Goal: Information Seeking & Learning: Learn about a topic

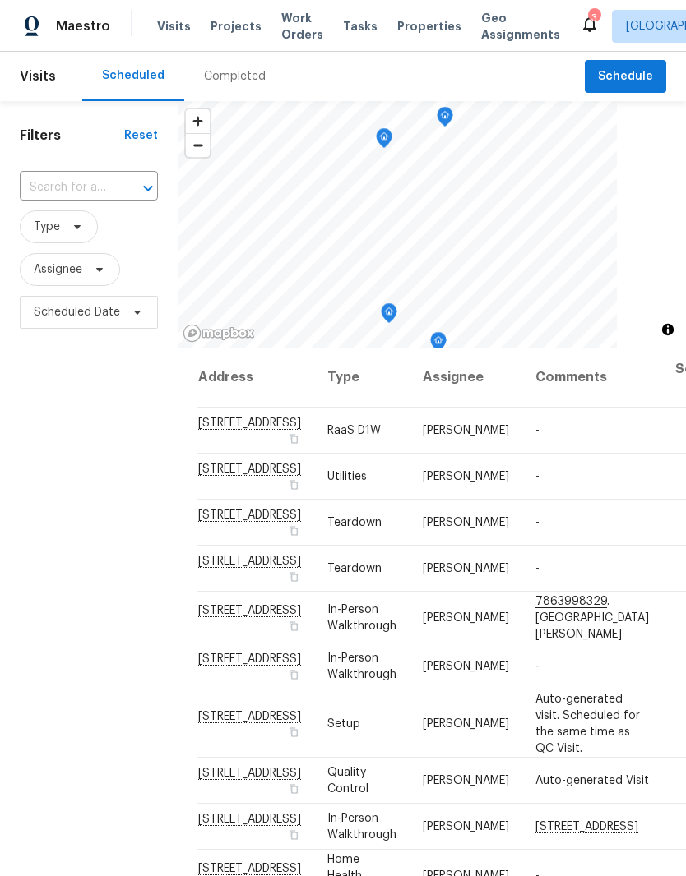
scroll to position [445, 0]
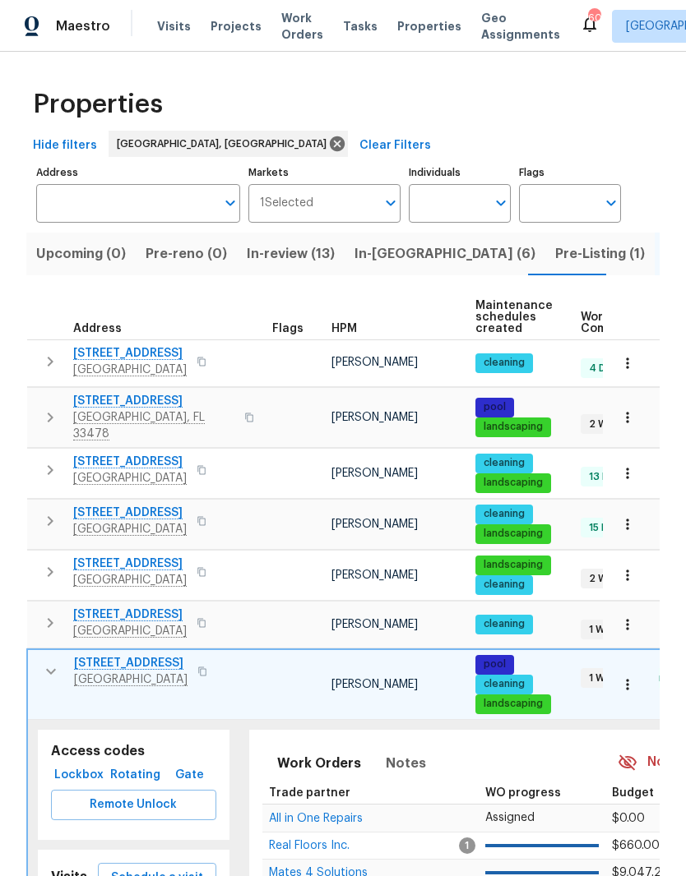
scroll to position [105, 0]
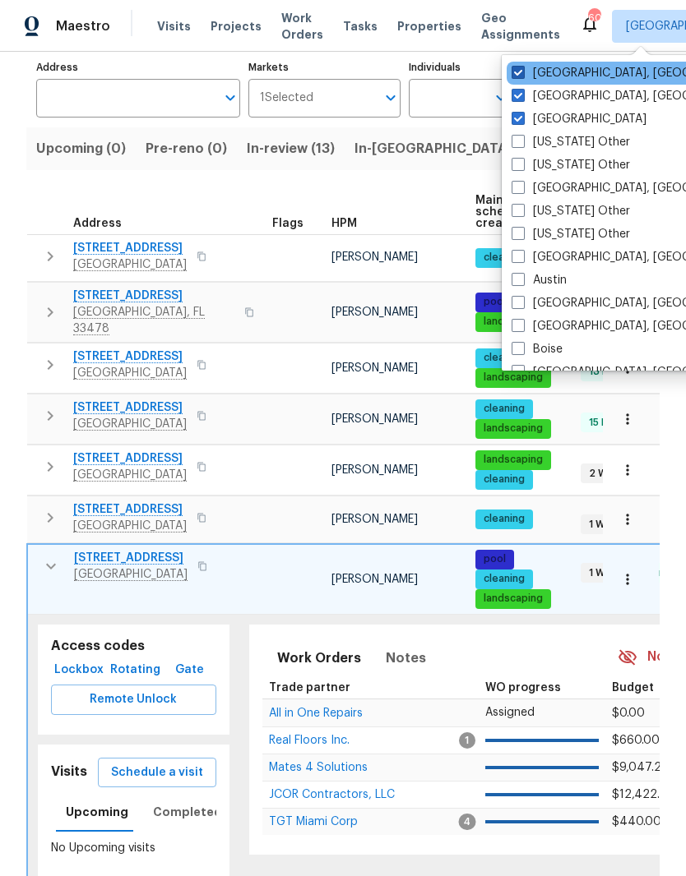
click at [523, 67] on span at bounding box center [517, 72] width 13 height 13
click at [522, 67] on input "[GEOGRAPHIC_DATA], [GEOGRAPHIC_DATA]" at bounding box center [516, 70] width 11 height 11
checkbox input "false"
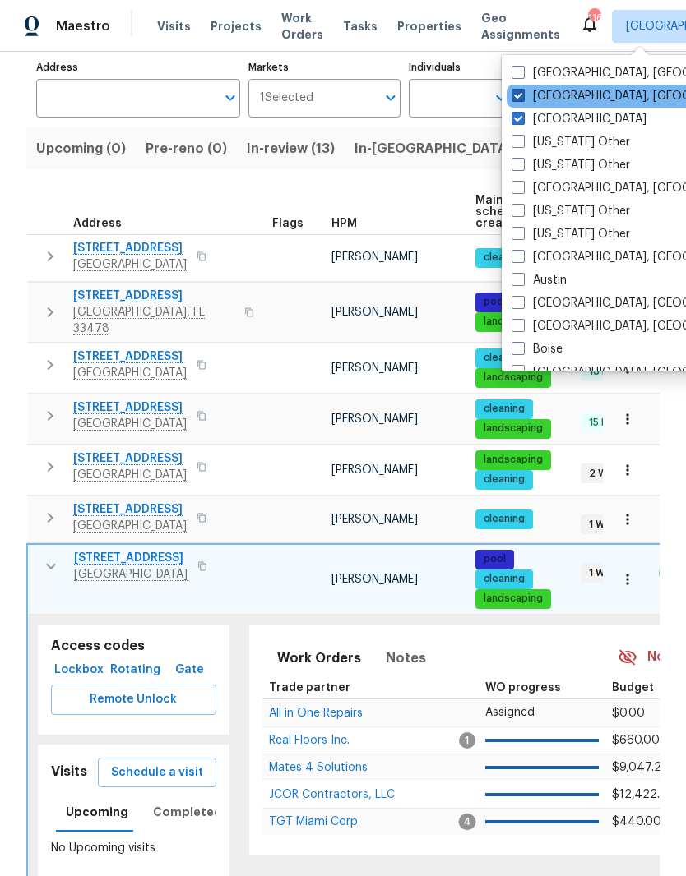
click at [532, 104] on label "[GEOGRAPHIC_DATA], [GEOGRAPHIC_DATA]" at bounding box center [638, 96] width 255 height 16
click at [522, 99] on input "[GEOGRAPHIC_DATA], [GEOGRAPHIC_DATA]" at bounding box center [516, 93] width 11 height 11
click at [516, 95] on span at bounding box center [517, 95] width 13 height 13
click at [516, 95] on input "[GEOGRAPHIC_DATA], [GEOGRAPHIC_DATA]" at bounding box center [516, 93] width 11 height 11
checkbox input "true"
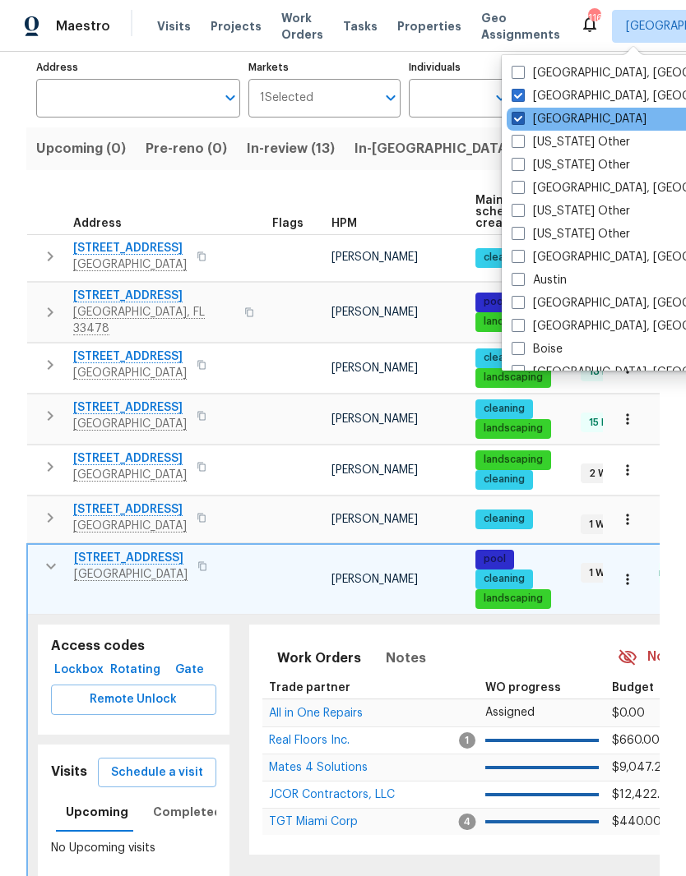
click at [528, 113] on label "[GEOGRAPHIC_DATA]" at bounding box center [578, 119] width 135 height 16
click at [522, 113] on input "[GEOGRAPHIC_DATA]" at bounding box center [516, 116] width 11 height 11
checkbox input "false"
click at [148, 104] on input "Address" at bounding box center [125, 98] width 179 height 39
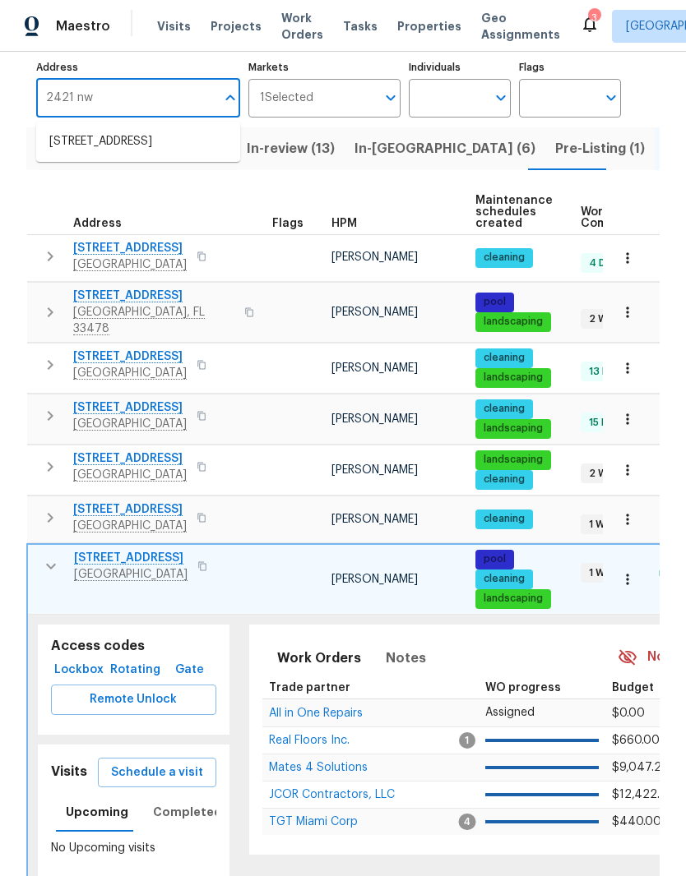
type input "2421 nw"
click at [66, 152] on li "[STREET_ADDRESS]" at bounding box center [138, 142] width 204 height 28
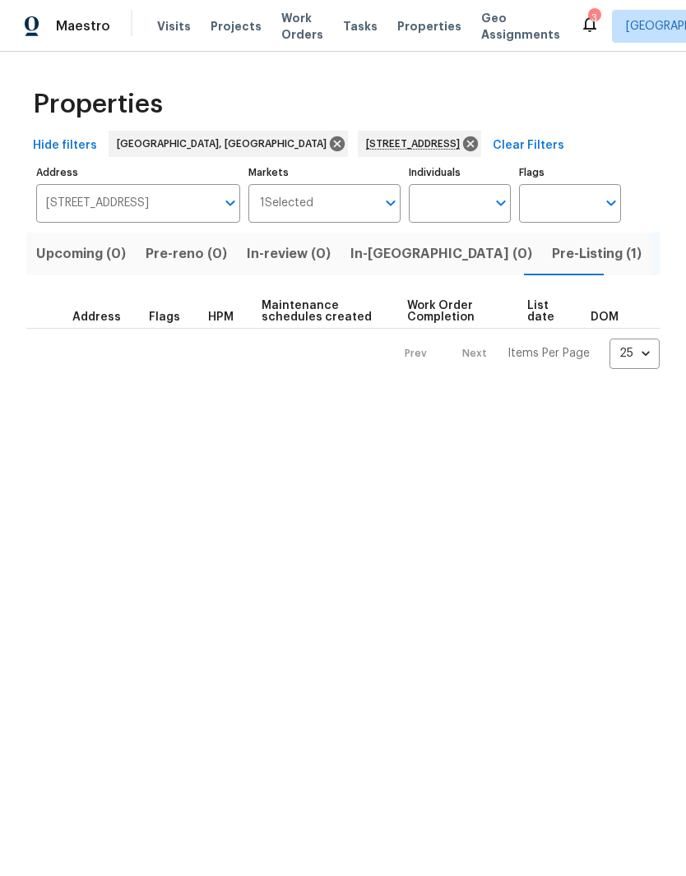
click at [552, 262] on span "Pre-Listing (1)" at bounding box center [597, 254] width 90 height 23
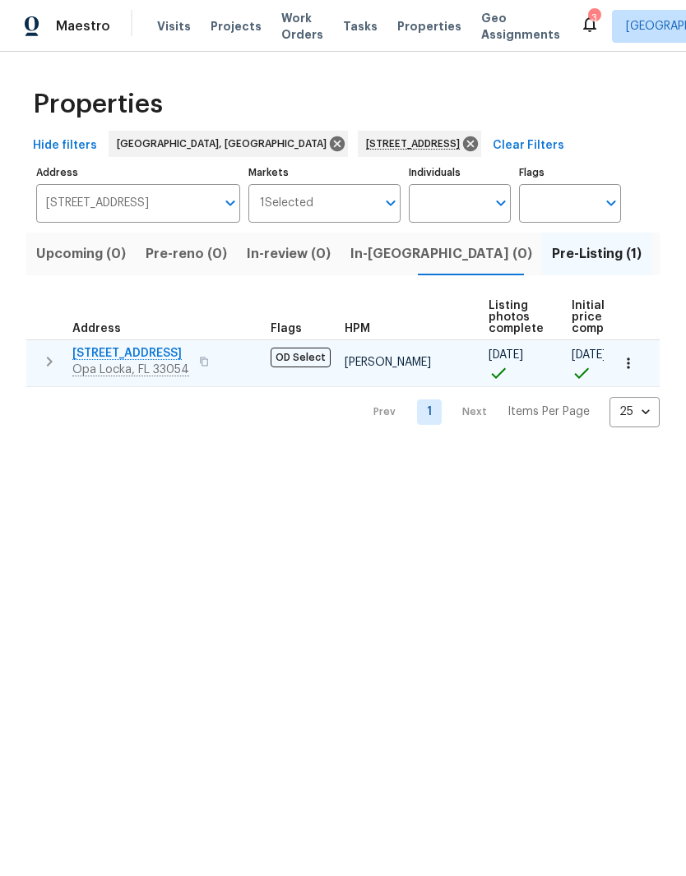
click at [35, 363] on button "button" at bounding box center [49, 361] width 33 height 33
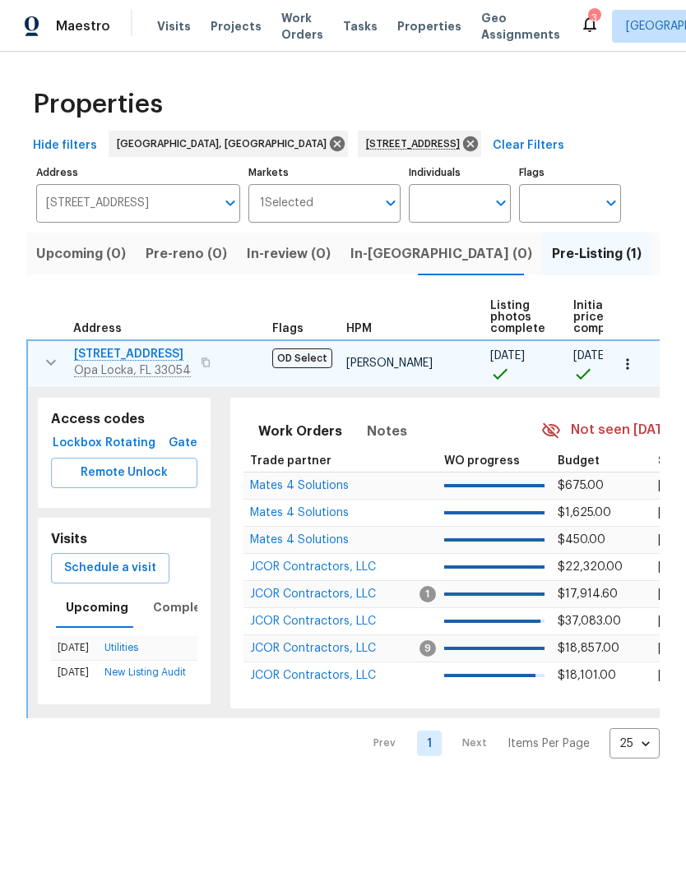
click at [123, 363] on span "[STREET_ADDRESS]" at bounding box center [132, 354] width 117 height 16
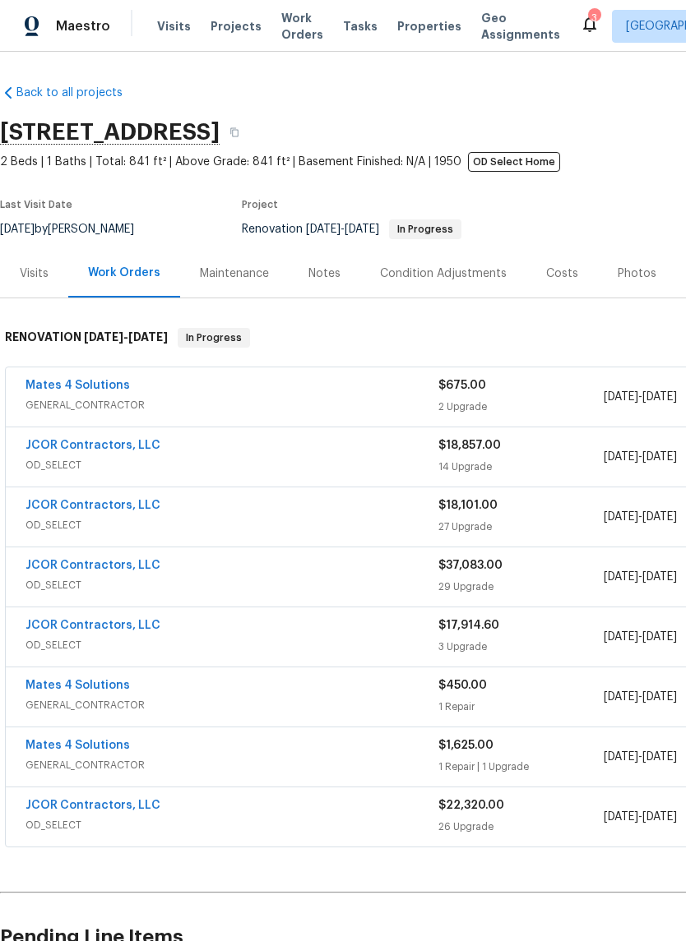
click at [30, 280] on div "Visits" at bounding box center [34, 274] width 29 height 16
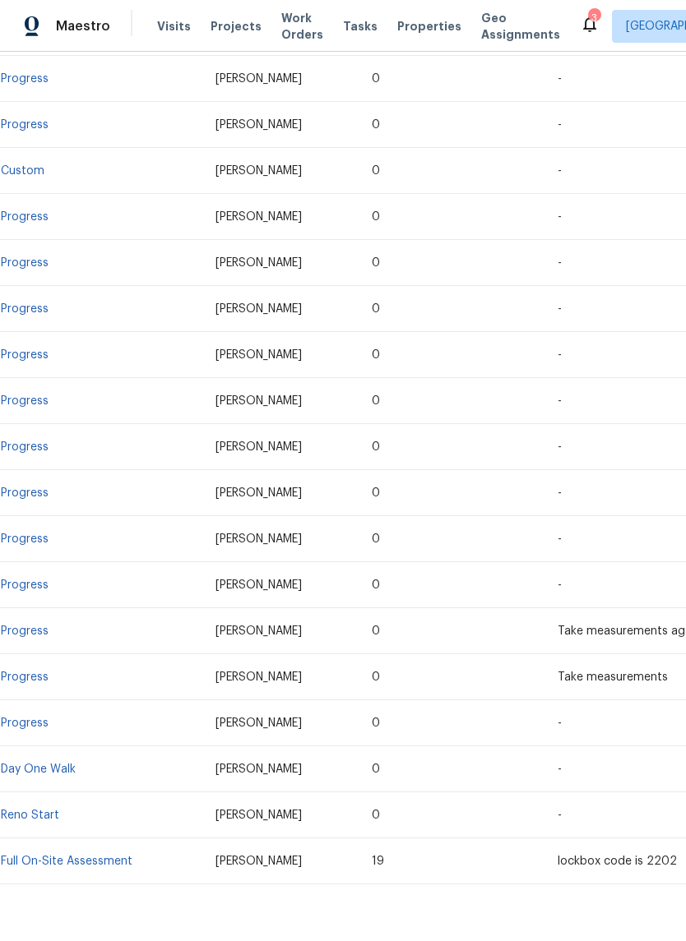
scroll to position [2662, 0]
click at [30, 765] on link "Day One Walk" at bounding box center [38, 771] width 75 height 12
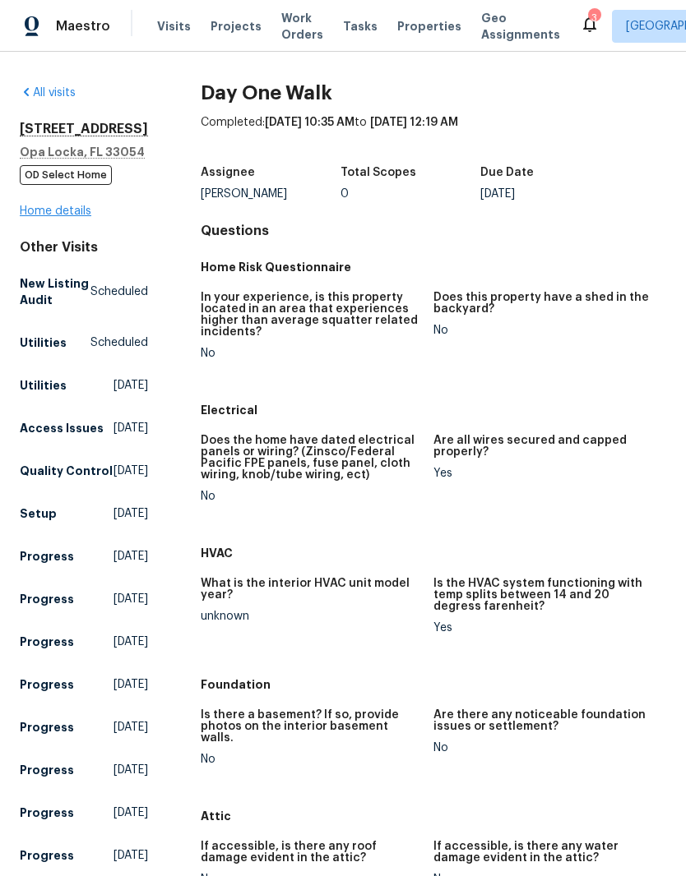
click at [43, 215] on link "Home details" at bounding box center [56, 212] width 72 height 12
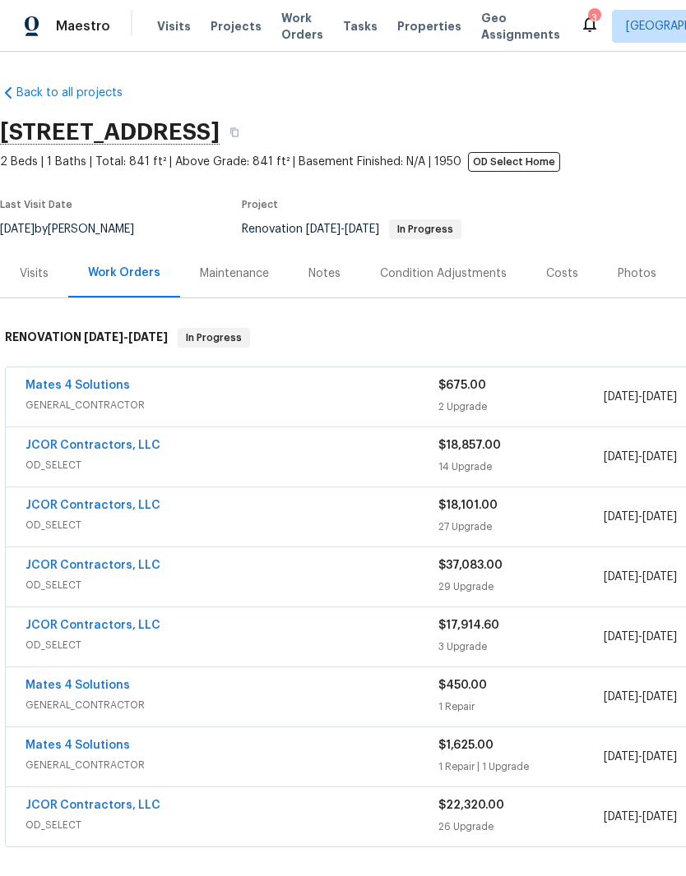
click at [35, 280] on div "Visits" at bounding box center [34, 274] width 29 height 16
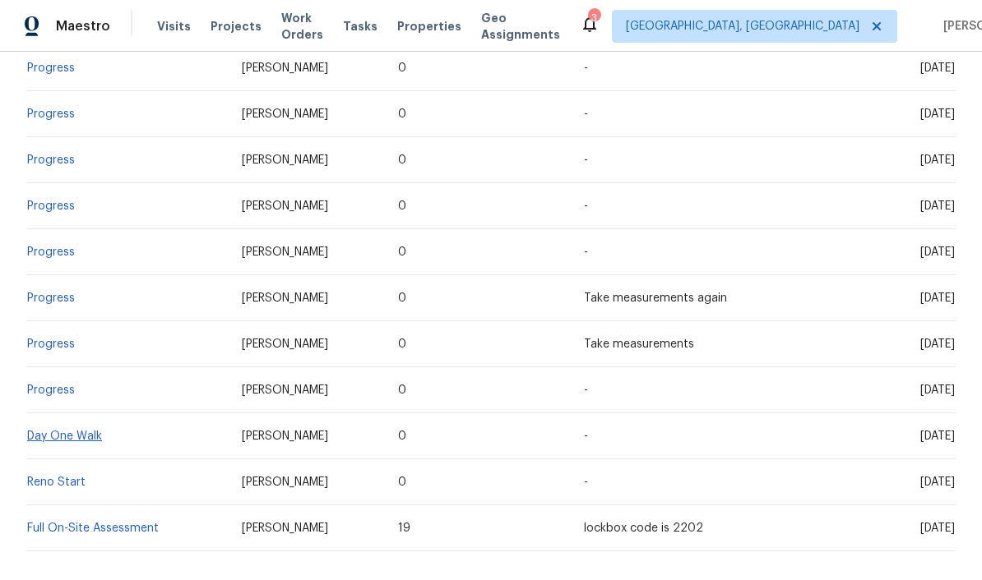
click at [38, 431] on link "Day One Walk" at bounding box center [64, 437] width 75 height 12
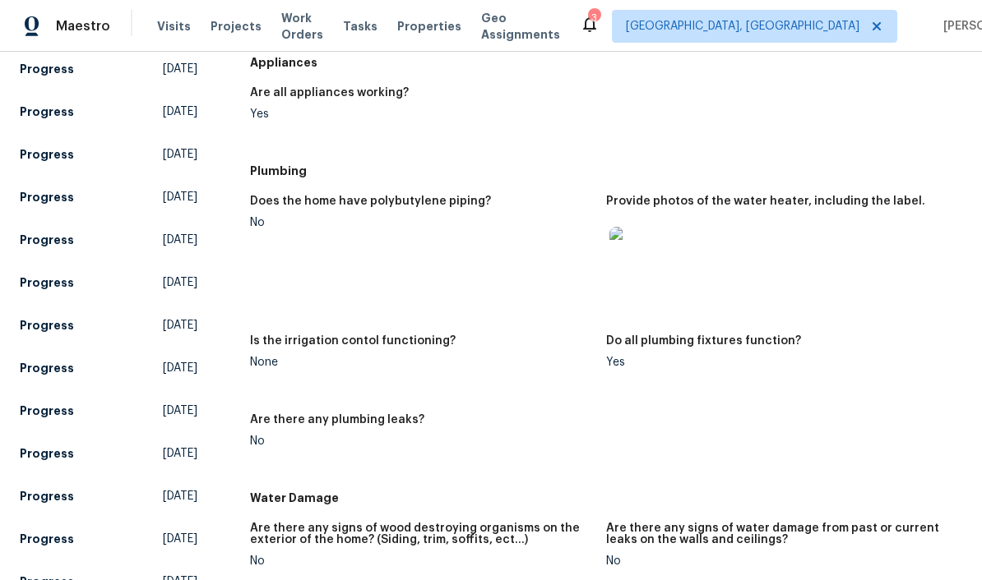
scroll to position [1025, 0]
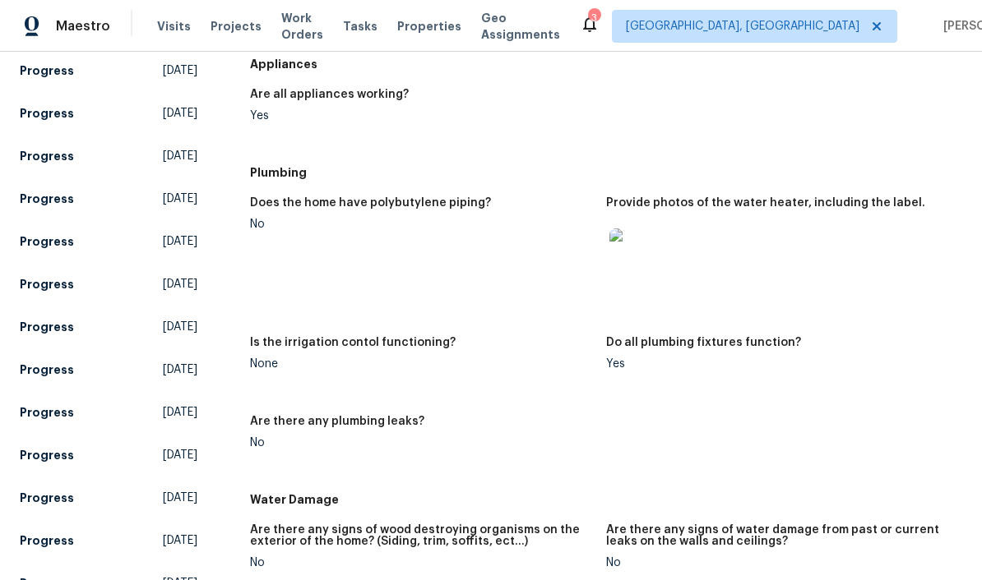
click at [645, 229] on img at bounding box center [635, 255] width 53 height 53
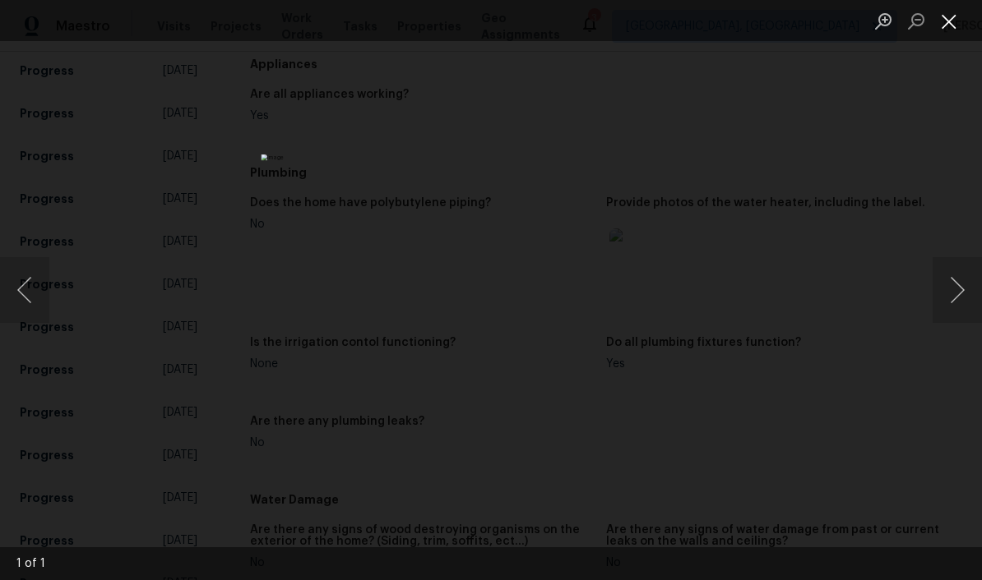
click at [685, 33] on button "Close lightbox" at bounding box center [948, 21] width 33 height 29
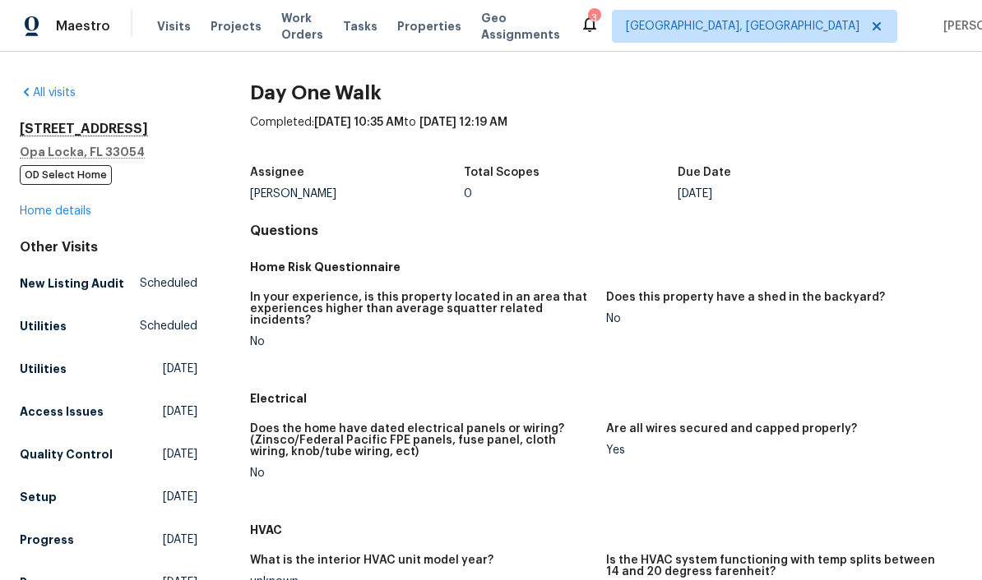
scroll to position [0, 0]
click at [39, 208] on link "Home details" at bounding box center [56, 212] width 72 height 12
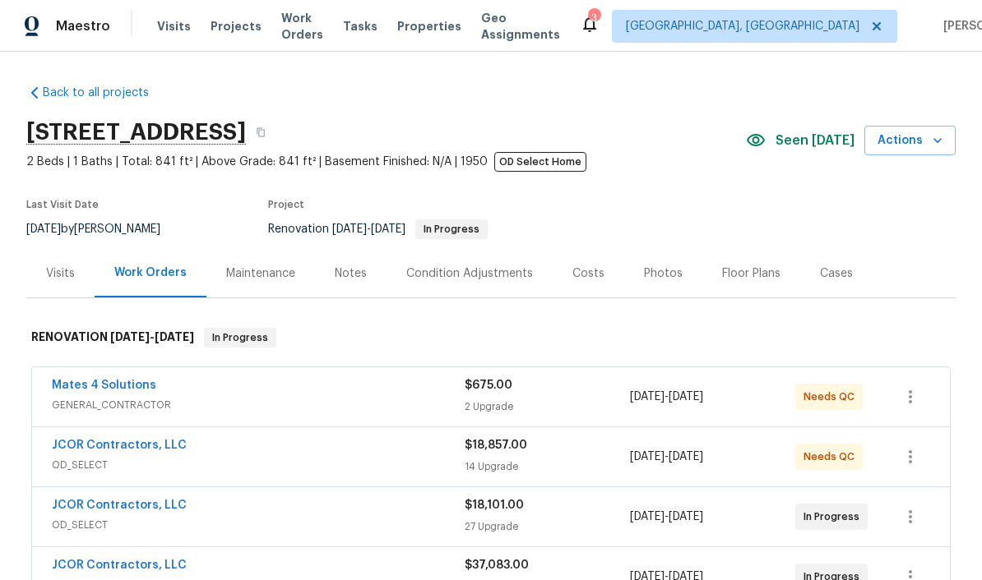
click at [685, 271] on div "Floor Plans" at bounding box center [751, 274] width 58 height 16
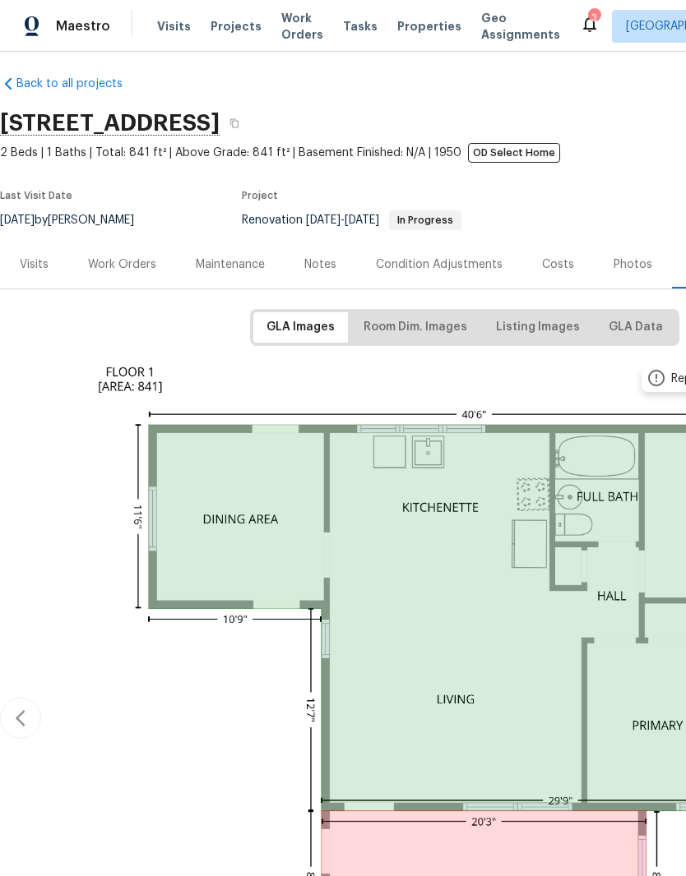
click at [596, 807] on img at bounding box center [464, 717] width 807 height 722
